Goal: Use online tool/utility: Utilize a website feature to perform a specific function

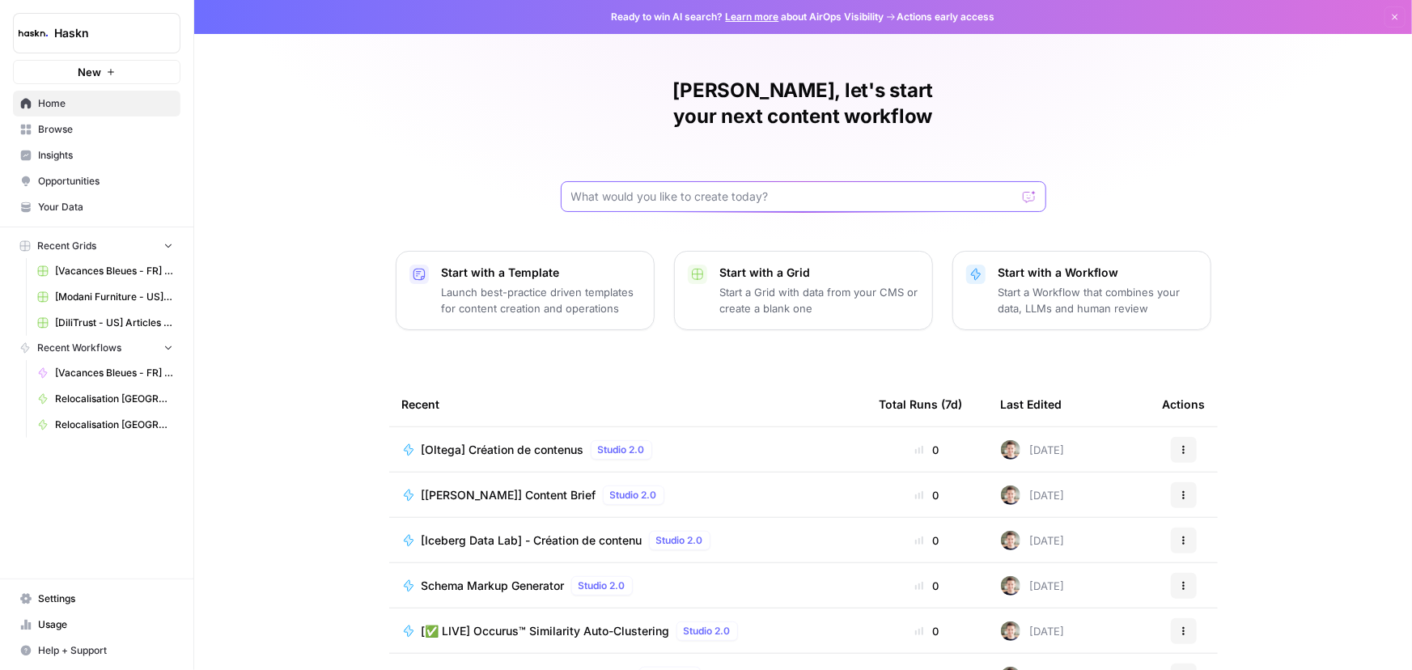
click at [626, 189] on input "text" at bounding box center [793, 197] width 445 height 16
type input "salesforce"
click at [1020, 186] on button "Send" at bounding box center [1030, 196] width 21 height 21
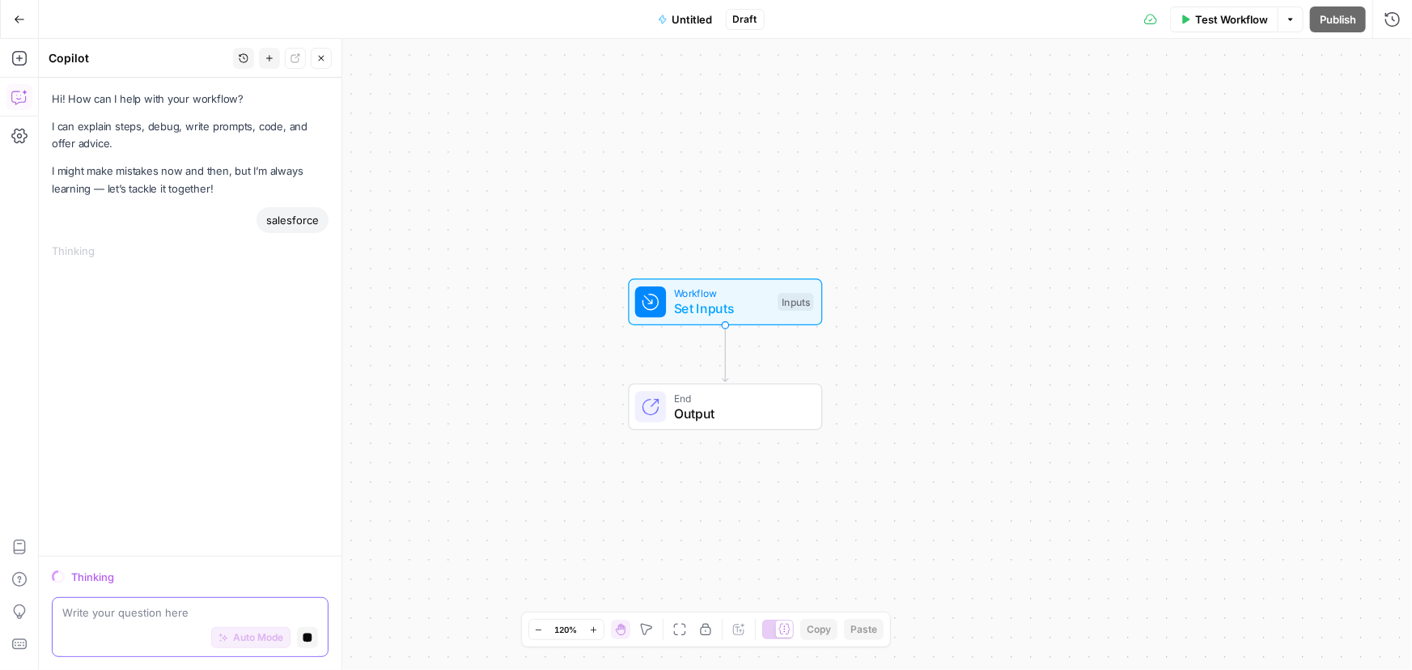
click at [307, 641] on icon "button" at bounding box center [308, 638] width 9 height 9
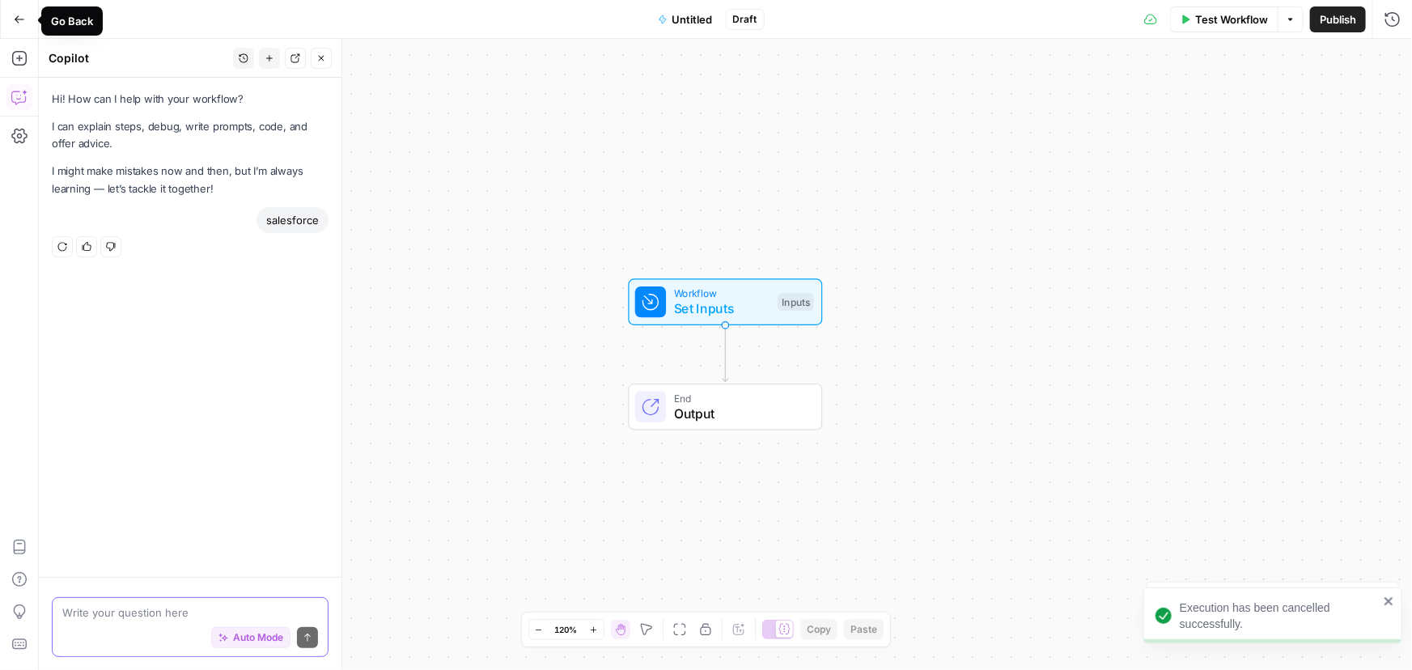
click at [14, 27] on button "Go Back" at bounding box center [19, 19] width 29 height 29
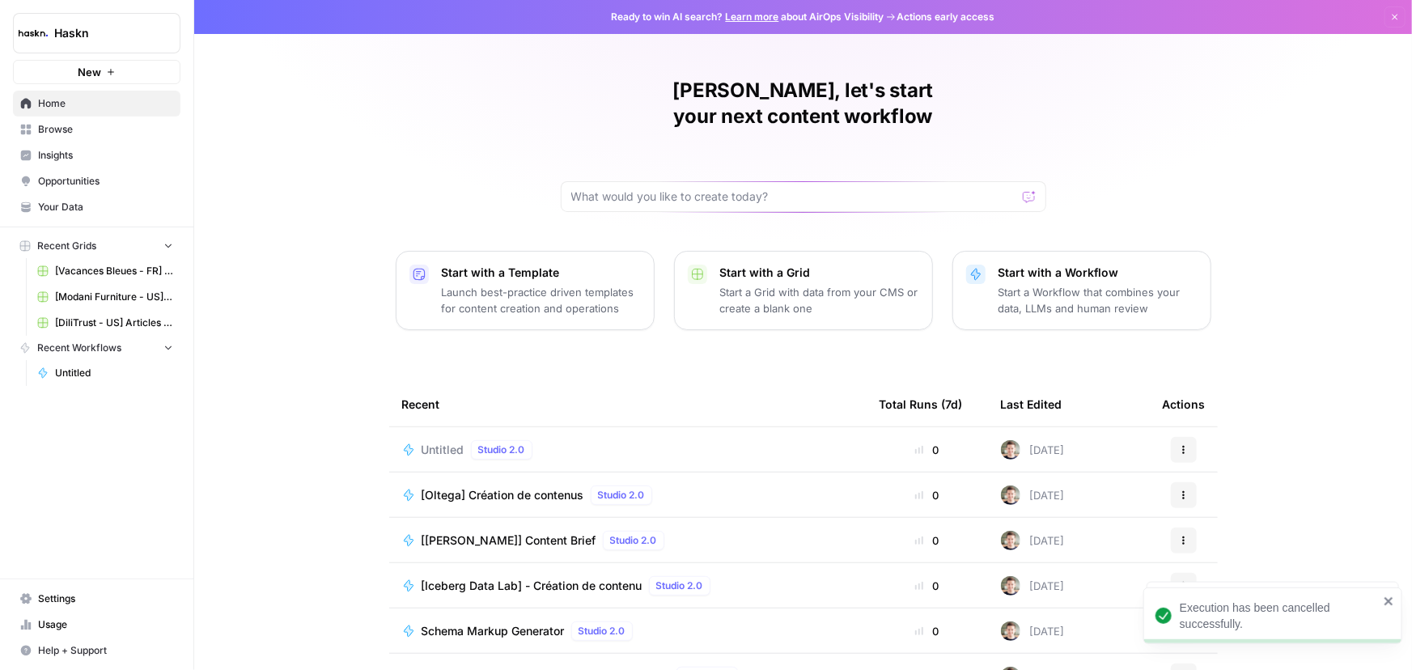
click at [1179, 445] on icon "button" at bounding box center [1184, 450] width 10 height 10
click at [1198, 497] on span "Delete" at bounding box center [1261, 498] width 129 height 16
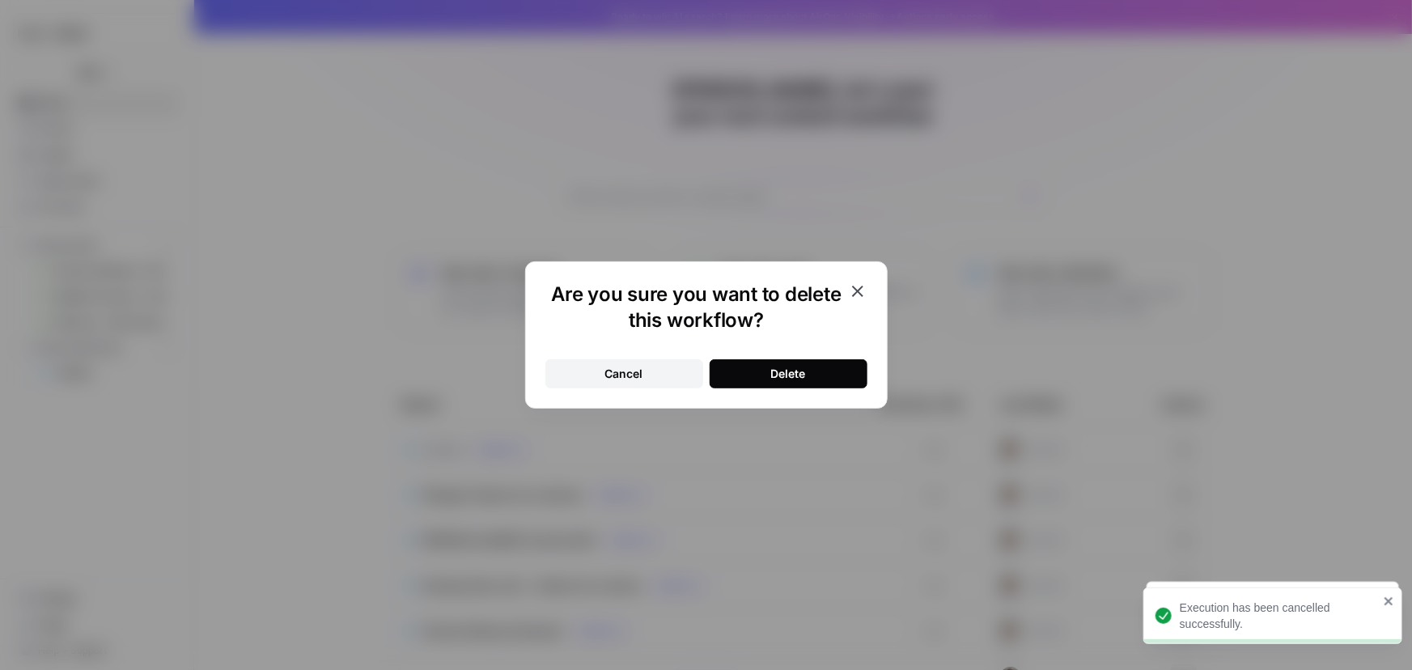
click at [788, 377] on div "Delete" at bounding box center [788, 374] width 35 height 16
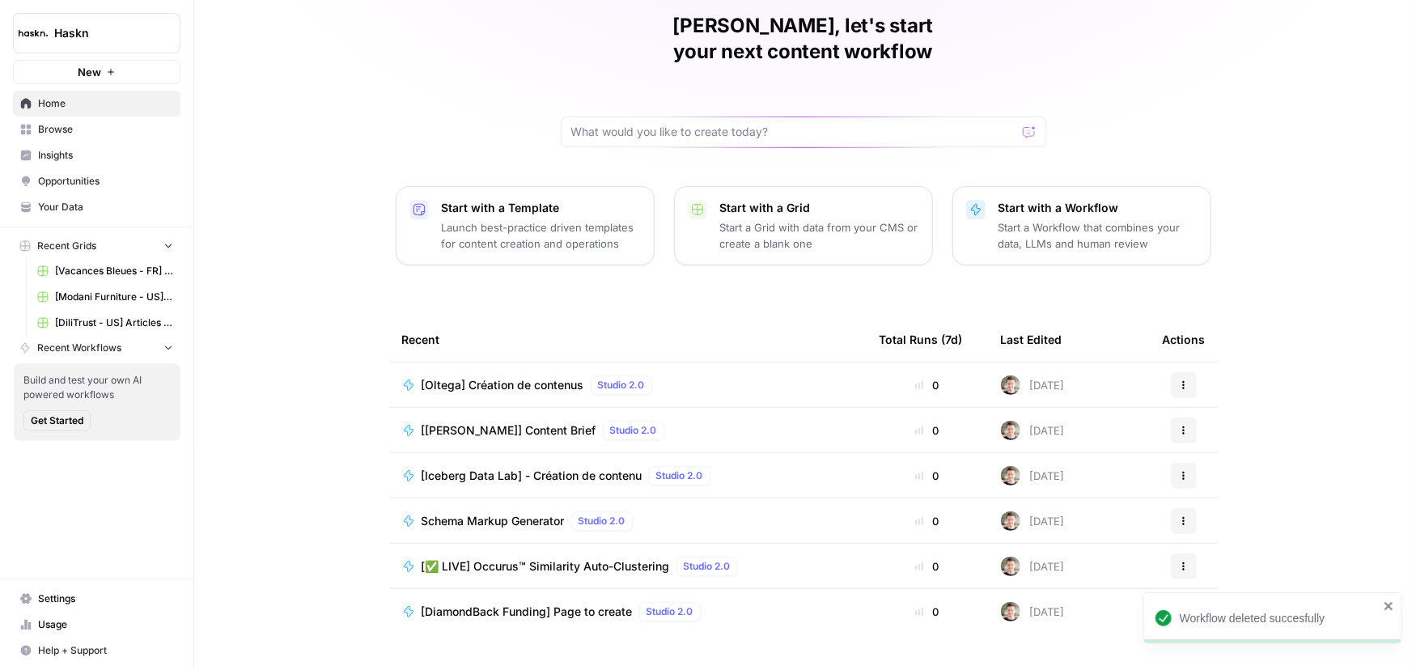
scroll to position [74, 0]
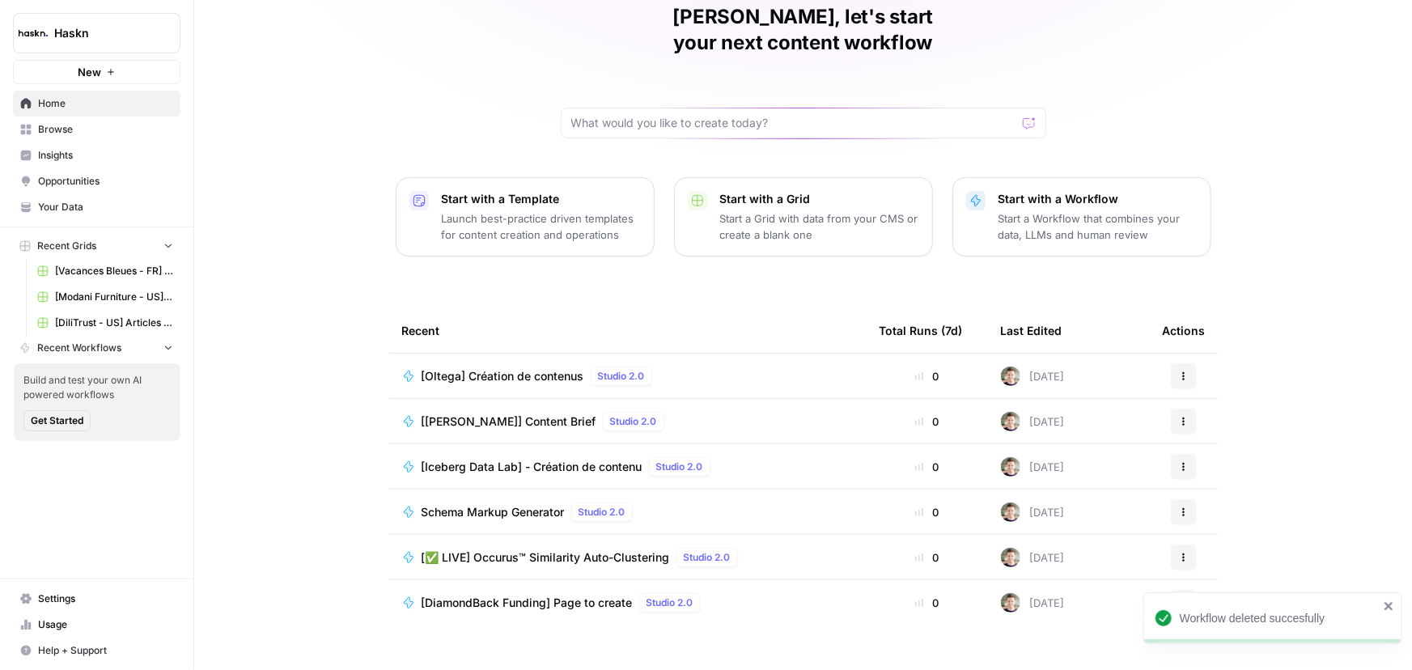
click at [467, 504] on span "Schema Markup Generator" at bounding box center [493, 512] width 143 height 16
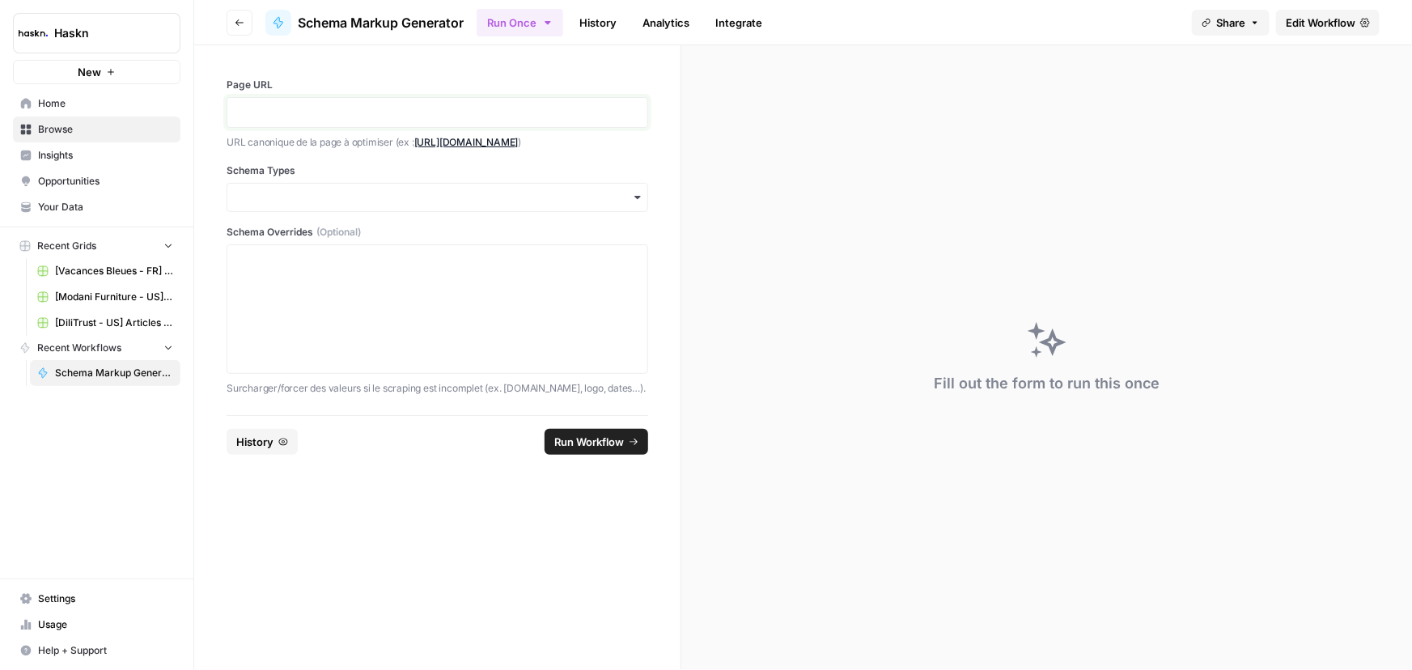
click at [449, 108] on p at bounding box center [437, 112] width 401 height 16
